Goal: Navigation & Orientation: Find specific page/section

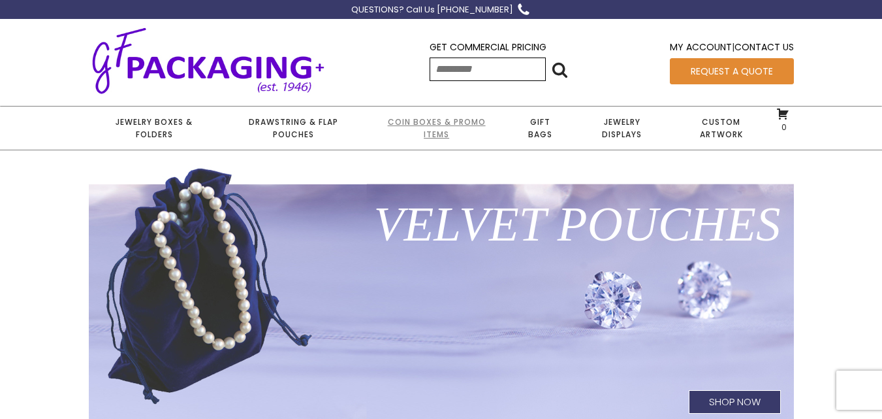
click at [459, 129] on link "Coin Boxes & Promo Items" at bounding box center [436, 127] width 140 height 43
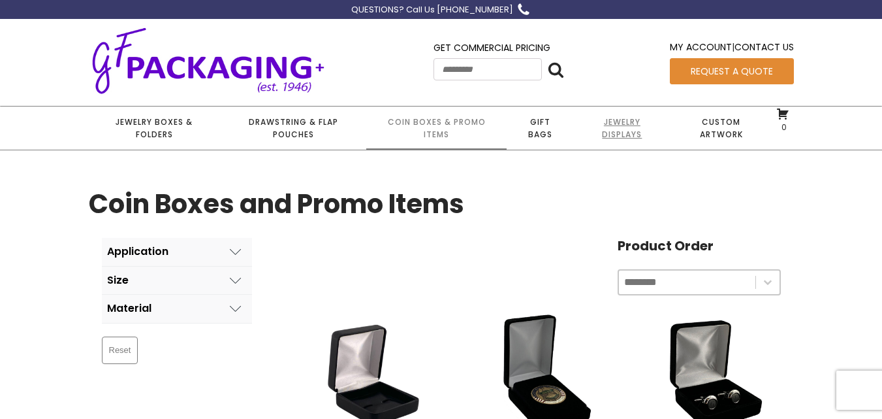
click at [626, 106] on link "Jewelry Displays" at bounding box center [622, 127] width 97 height 43
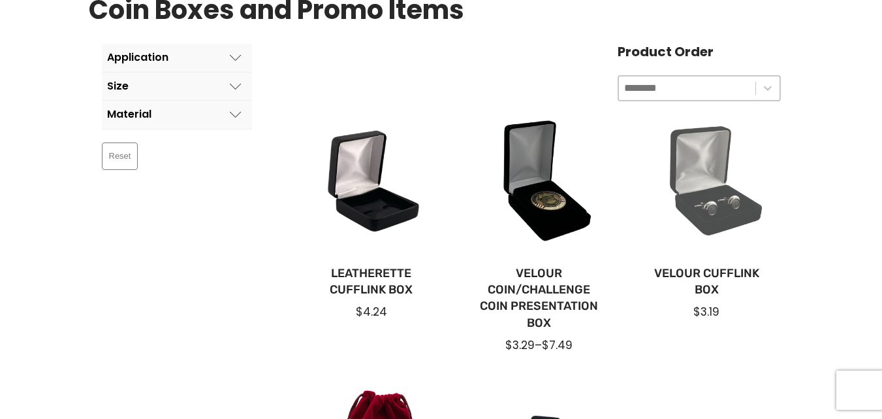
scroll to position [196, 0]
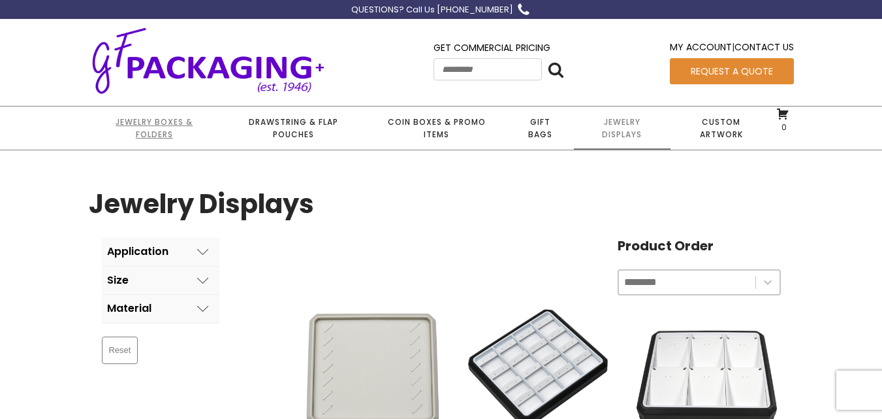
click at [130, 134] on link "Jewelry Boxes & Folders" at bounding box center [154, 127] width 131 height 43
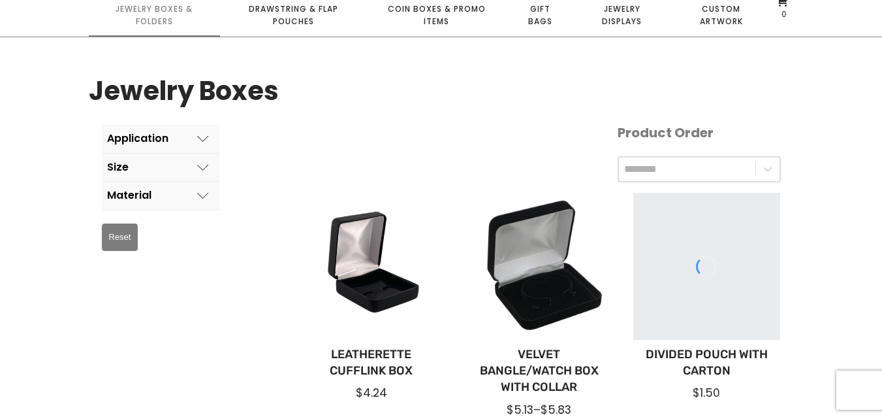
scroll to position [196, 0]
